Goal: Task Accomplishment & Management: Complete application form

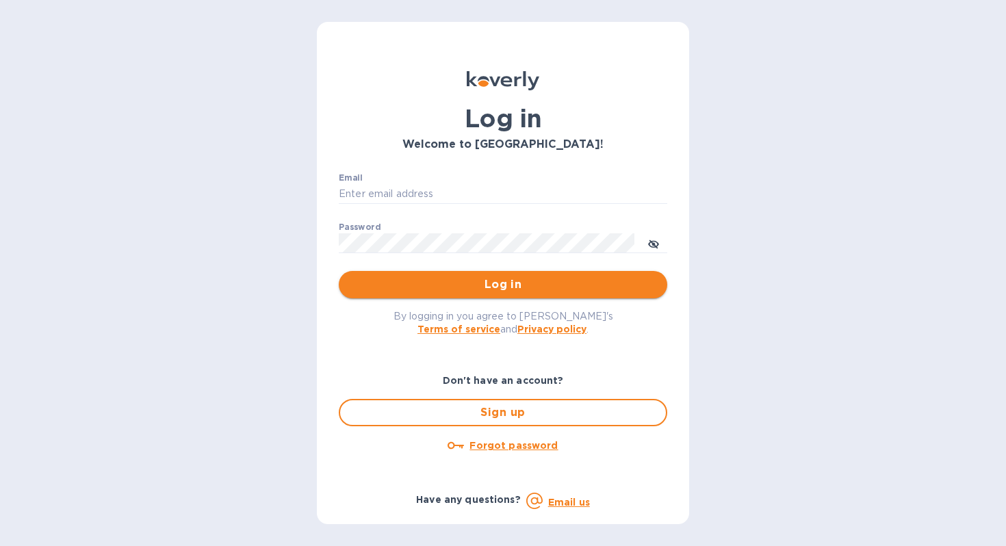
type input "[EMAIL_ADDRESS][DOMAIN_NAME]"
click at [493, 294] on button "Log in" at bounding box center [503, 284] width 328 height 27
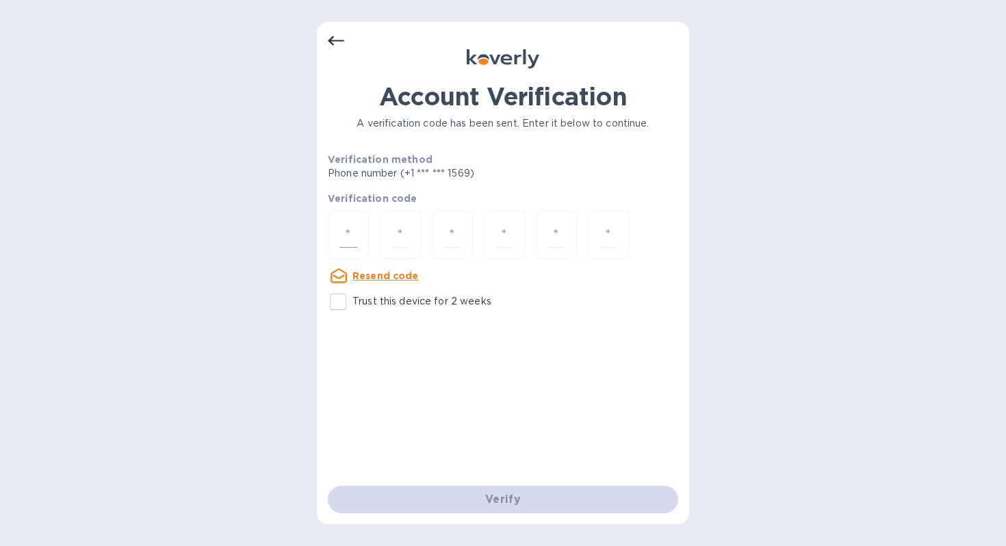
click at [352, 237] on input "number" at bounding box center [348, 234] width 18 height 25
type input "3"
type input "7"
type input "2"
type input "6"
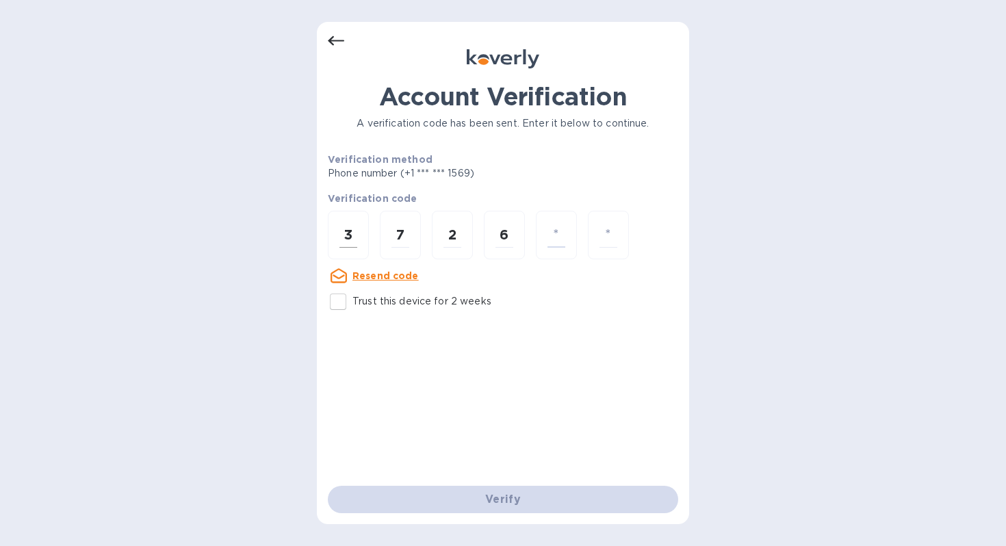
type input "7"
type input "8"
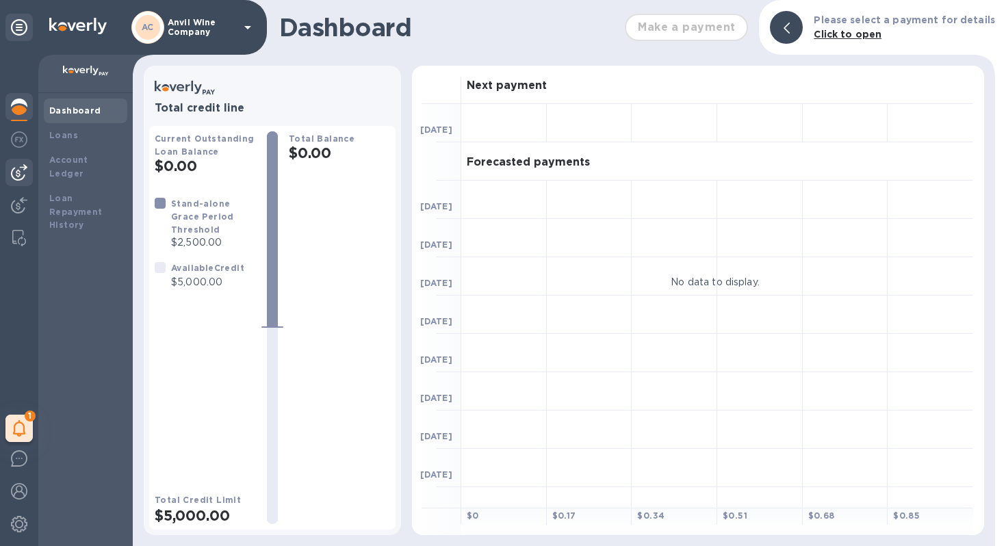
click at [21, 170] on img at bounding box center [19, 172] width 16 height 16
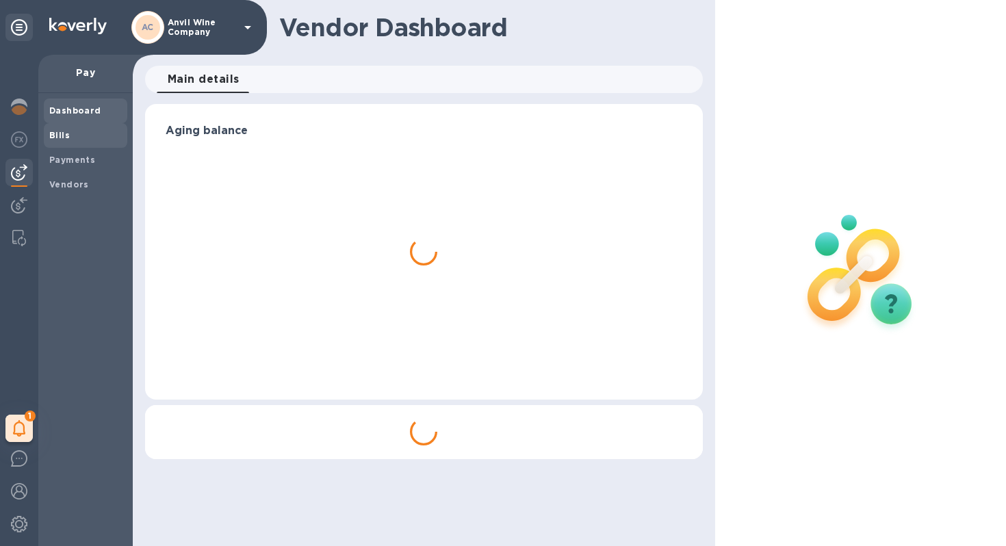
click at [68, 137] on span "Bills" at bounding box center [85, 136] width 73 height 14
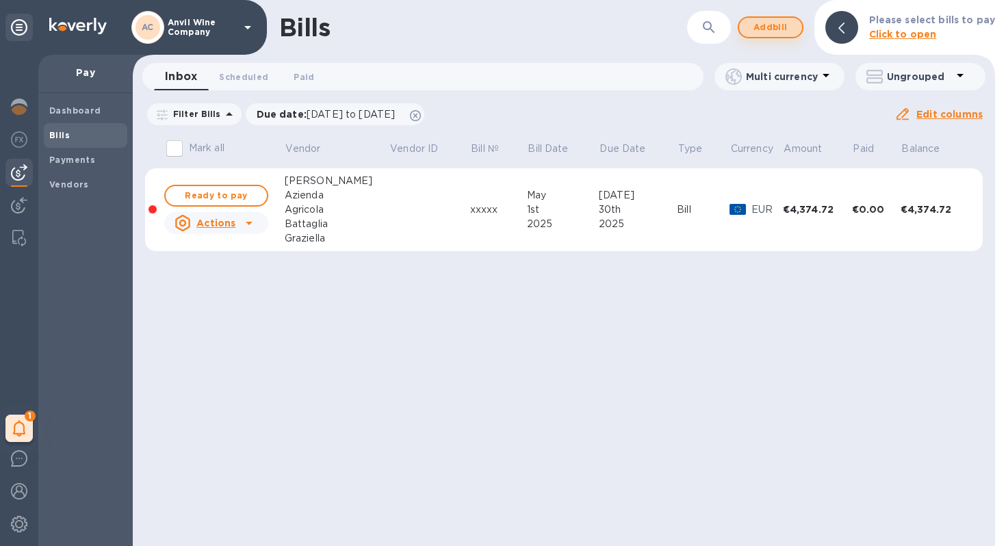
click at [780, 28] on span "Add bill" at bounding box center [770, 27] width 41 height 16
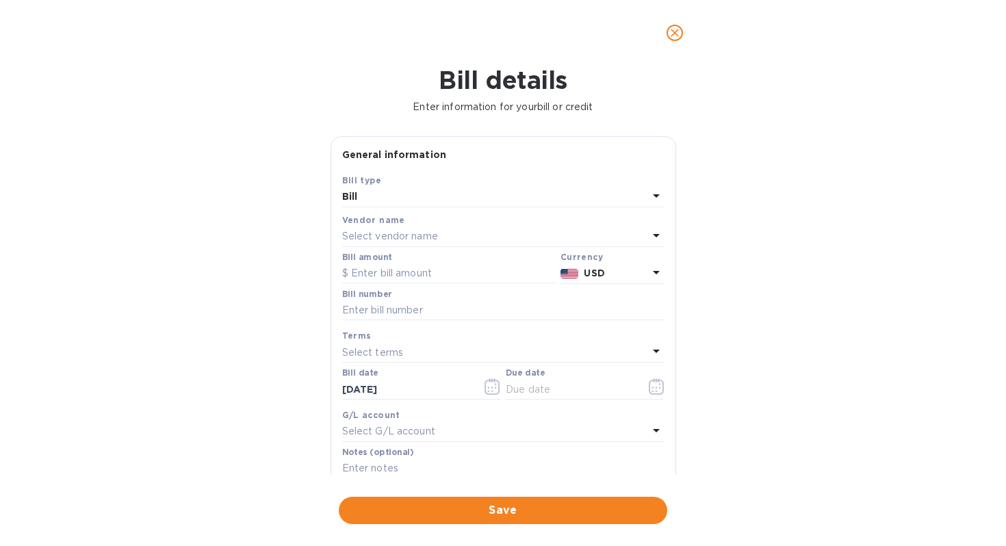
click at [378, 236] on p "Select vendor name" at bounding box center [390, 236] width 96 height 14
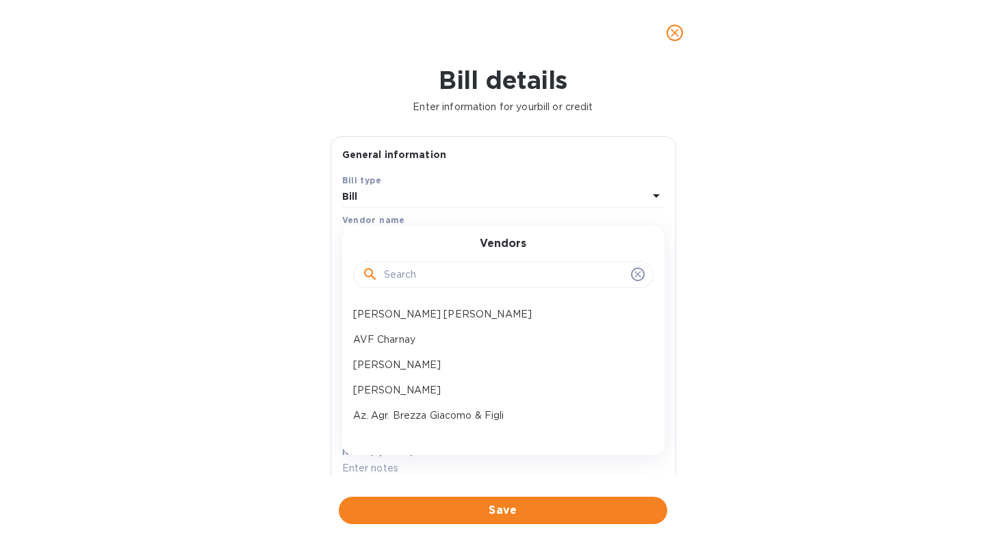
click at [400, 286] on div at bounding box center [503, 274] width 300 height 27
click at [402, 270] on input "text" at bounding box center [505, 275] width 242 height 21
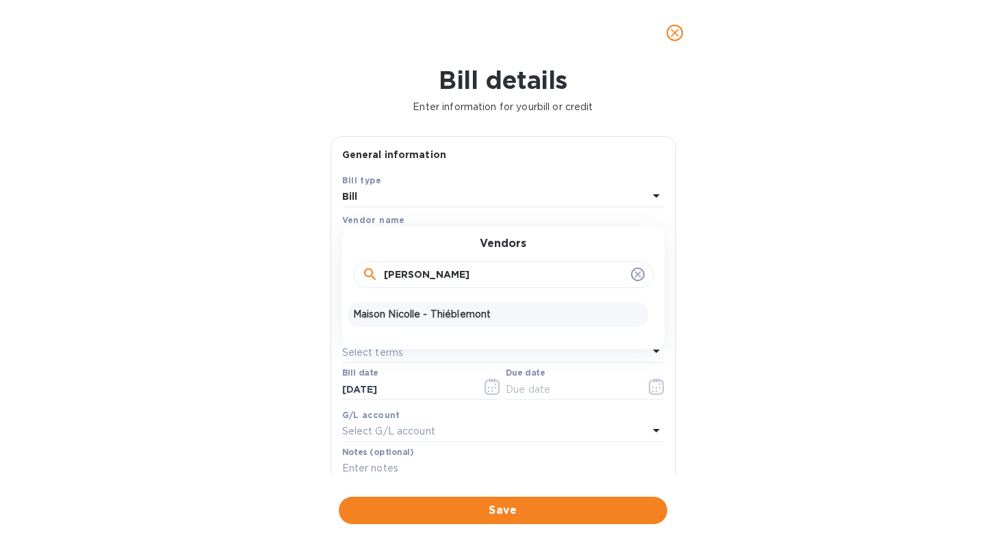
type input "[PERSON_NAME]"
click at [413, 311] on p "Maison Nicolle - Thiéblemont" at bounding box center [497, 314] width 289 height 14
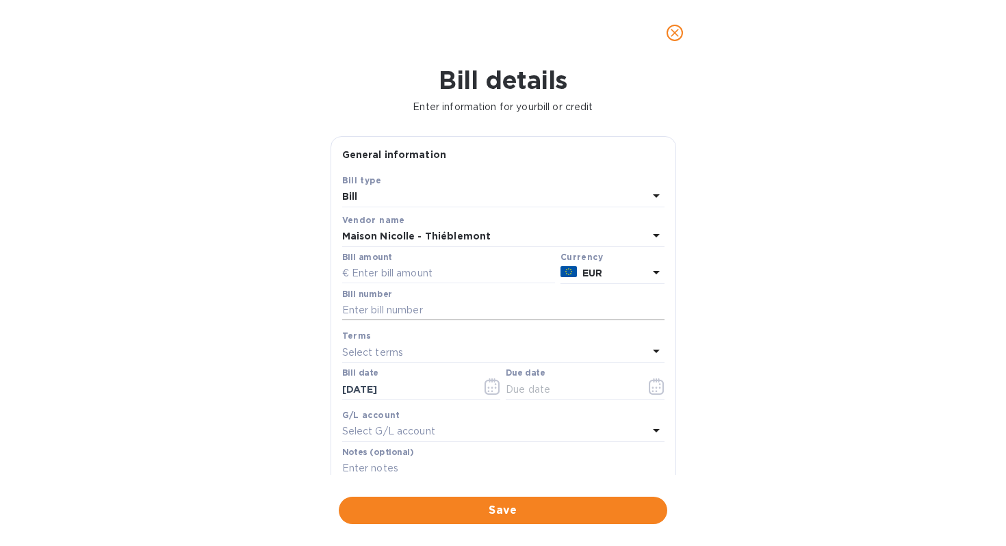
click at [393, 310] on input "text" at bounding box center [503, 310] width 322 height 21
paste input "20250260 & 20250261"
type input "20250260 & 20250261"
click at [387, 274] on input "text" at bounding box center [448, 273] width 213 height 21
type input "6,519.74"
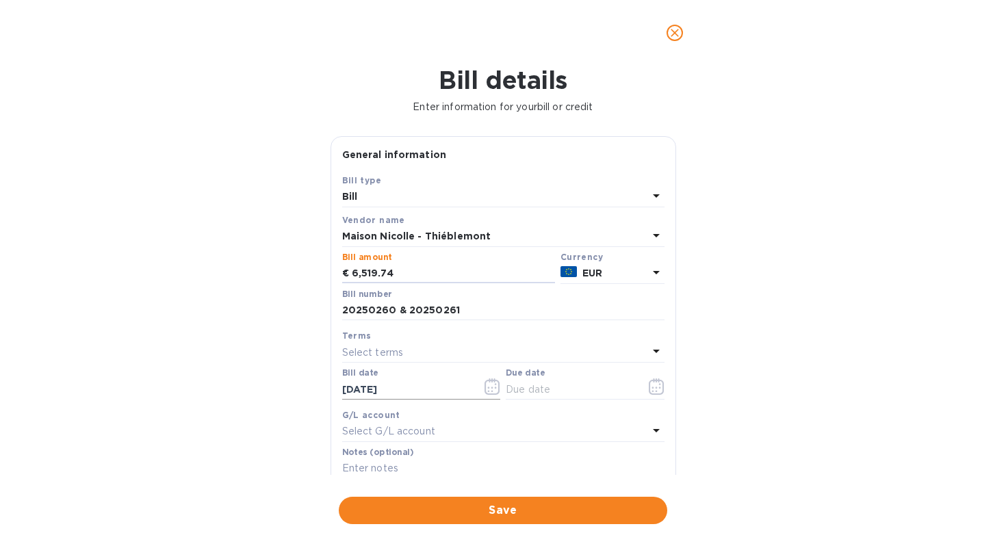
click at [493, 390] on icon "button" at bounding box center [493, 386] width 16 height 16
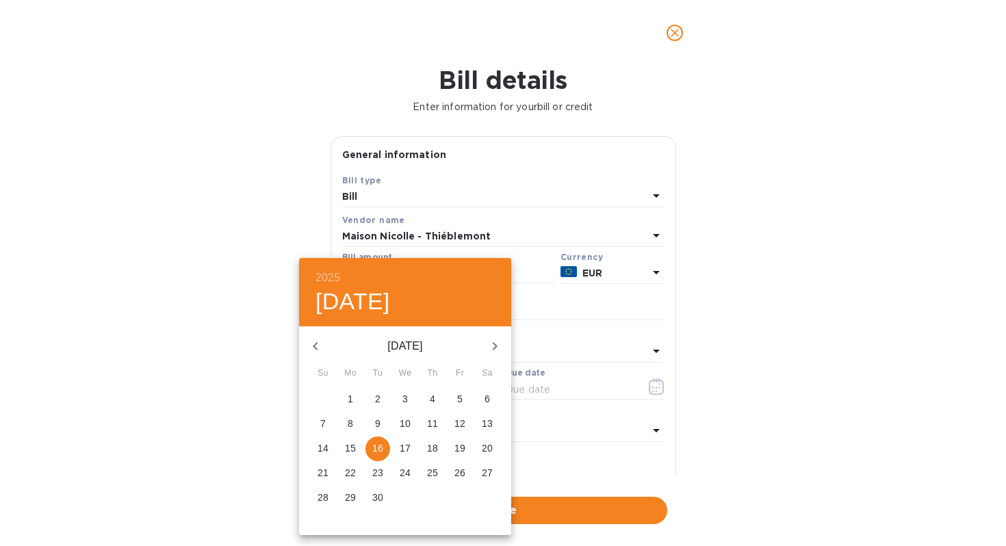
click at [315, 342] on icon "button" at bounding box center [315, 346] width 16 height 16
click at [351, 476] on p "19" at bounding box center [350, 473] width 11 height 14
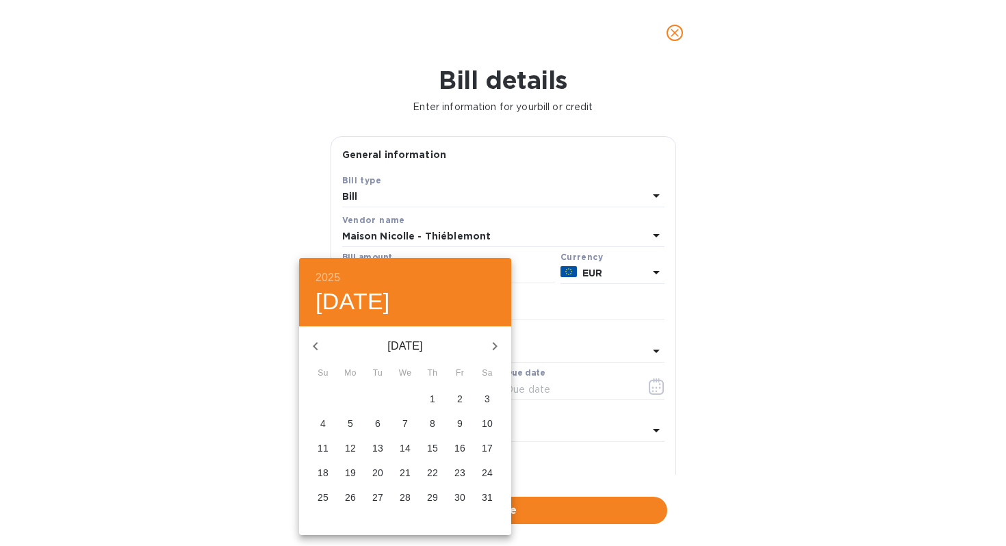
type input "[DATE]"
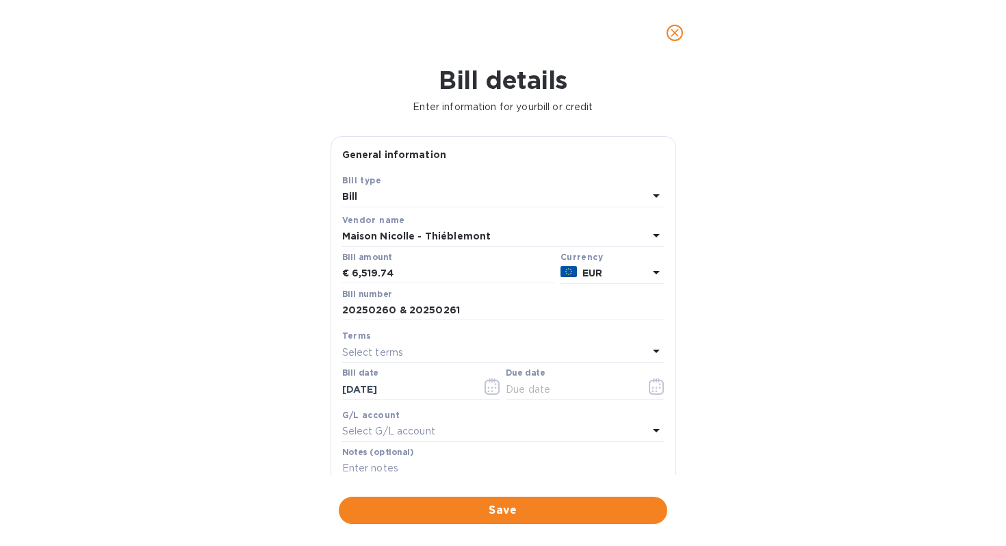
click at [390, 355] on p "Select terms" at bounding box center [373, 353] width 62 height 14
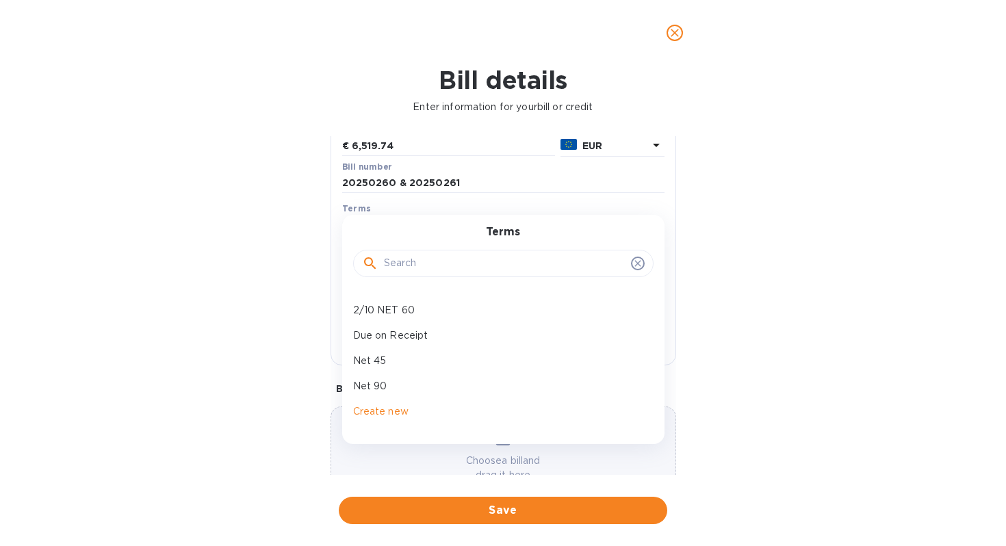
scroll to position [129, 0]
click at [385, 380] on p "Net 90" at bounding box center [497, 384] width 289 height 14
type input "[DATE]"
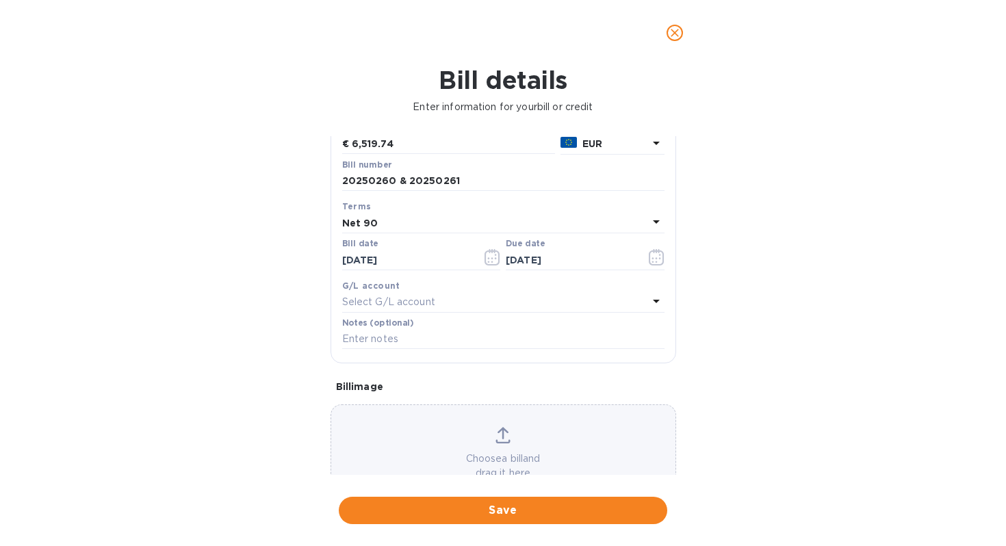
click at [472, 439] on div "Choose a bill and drag it here" at bounding box center [503, 453] width 344 height 53
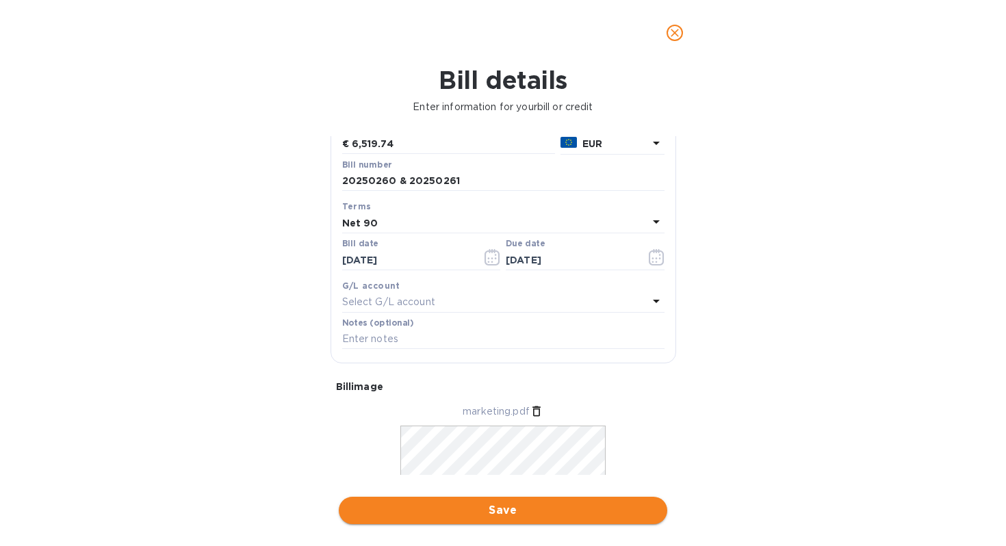
click at [513, 513] on span "Save" at bounding box center [503, 510] width 307 height 16
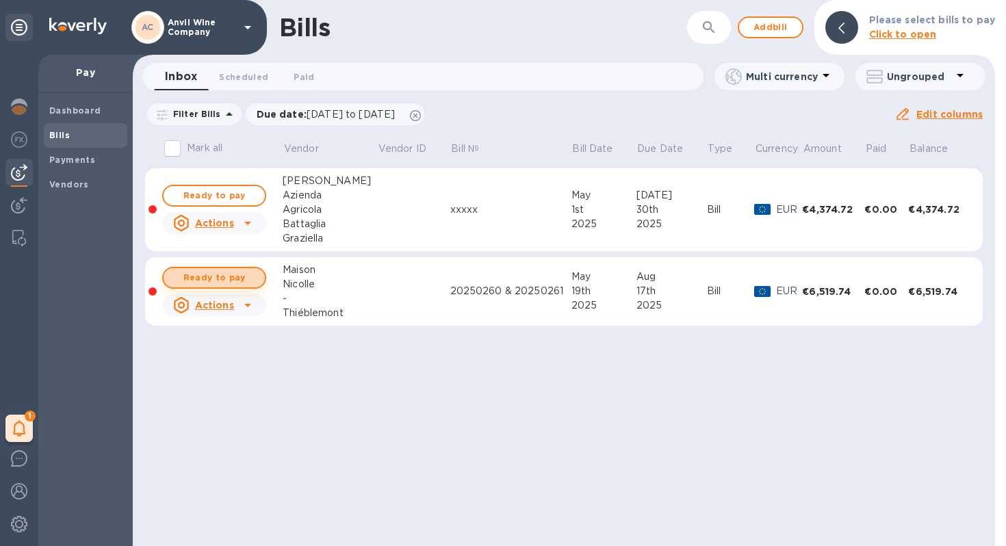
click at [233, 277] on span "Ready to pay" at bounding box center [214, 278] width 79 height 16
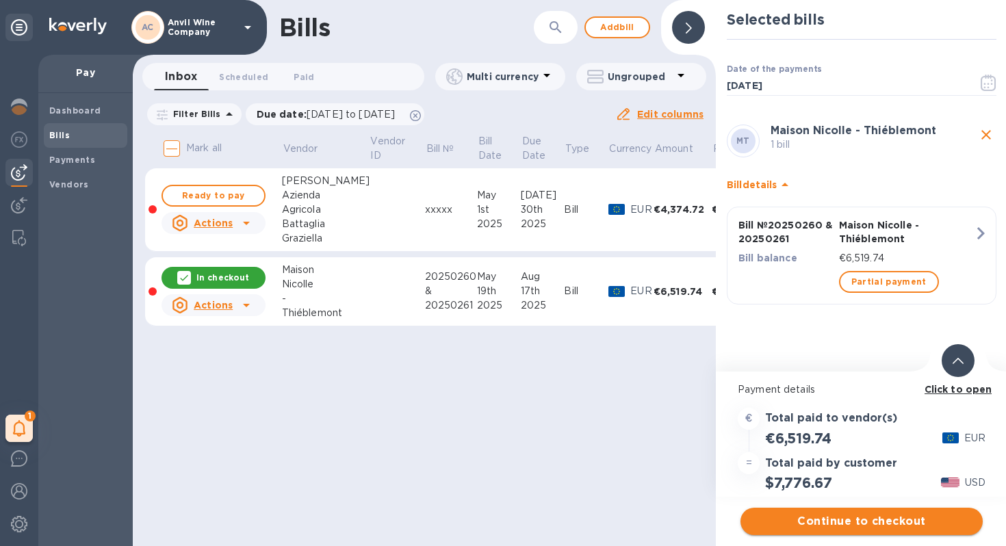
click at [821, 517] on span "Continue to checkout" at bounding box center [861, 521] width 220 height 16
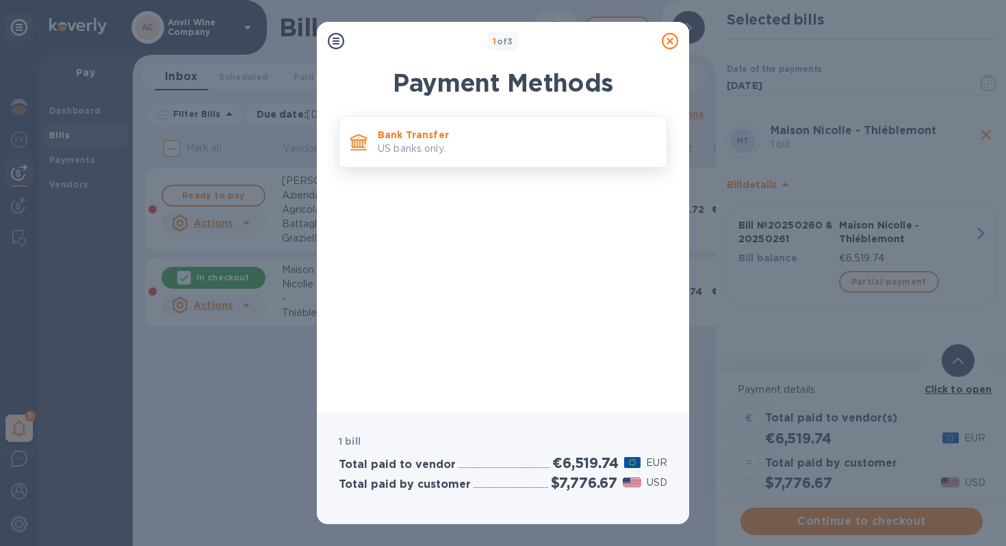
click at [407, 153] on p "US banks only." at bounding box center [517, 149] width 278 height 14
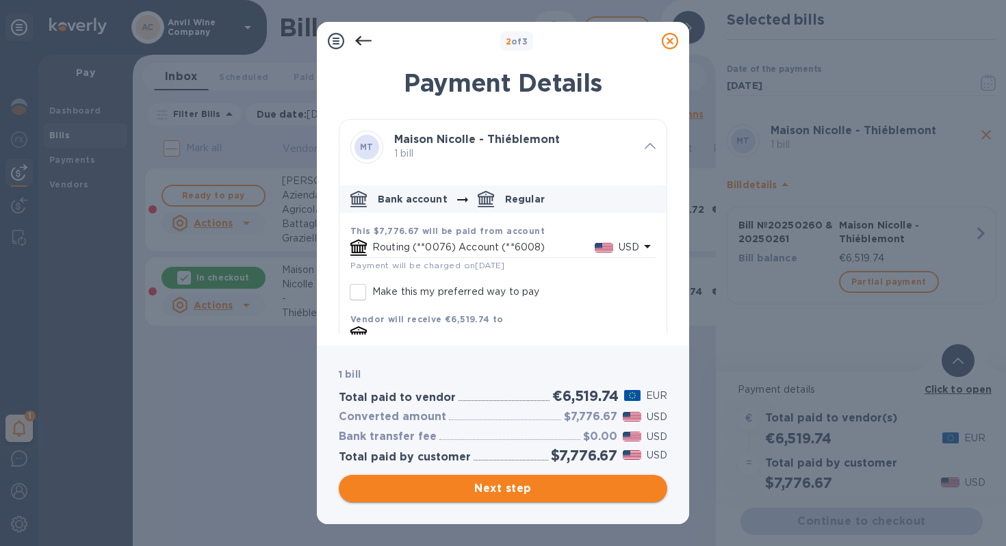
click at [536, 478] on button "Next step" at bounding box center [503, 488] width 328 height 27
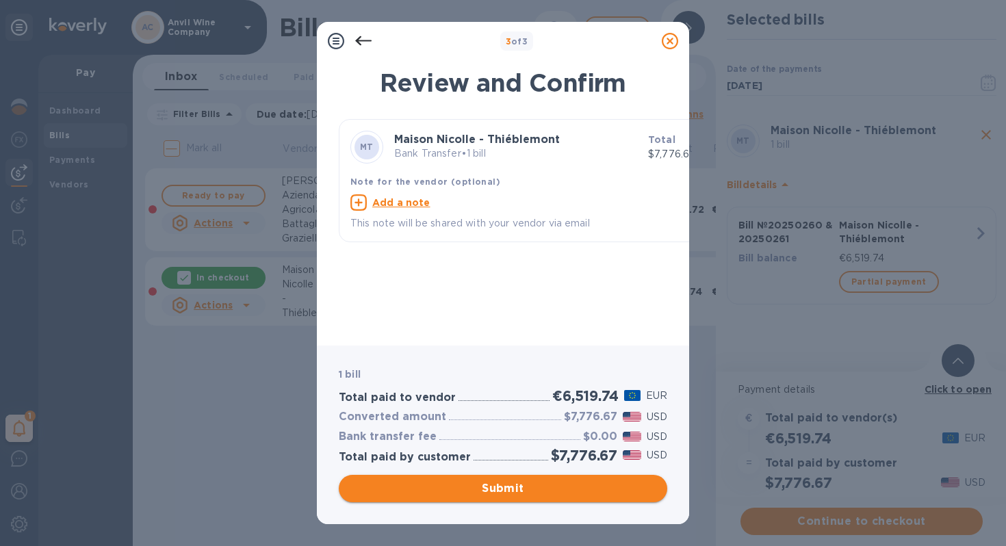
click at [530, 487] on span "Submit" at bounding box center [503, 488] width 307 height 16
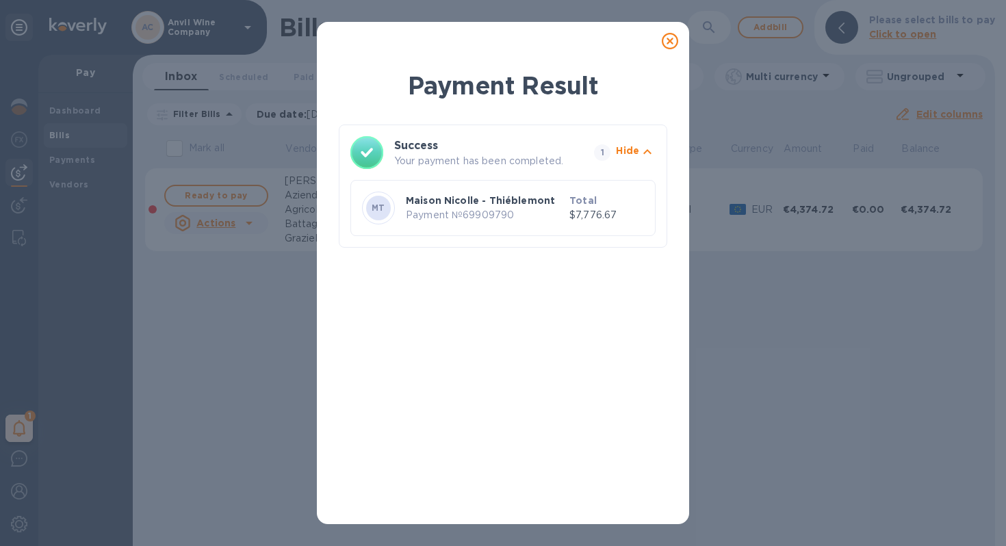
click at [671, 36] on icon at bounding box center [670, 41] width 16 height 16
